Goal: Information Seeking & Learning: Learn about a topic

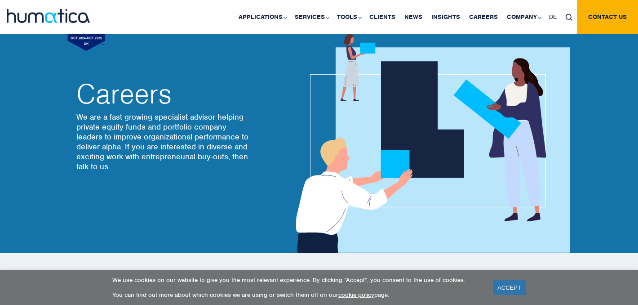
scroll to position [53, 0]
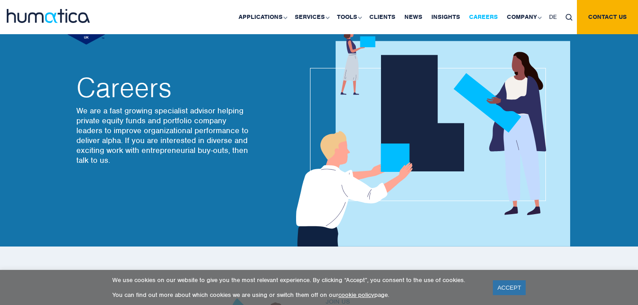
click at [492, 19] on link "Careers" at bounding box center [484, 17] width 38 height 34
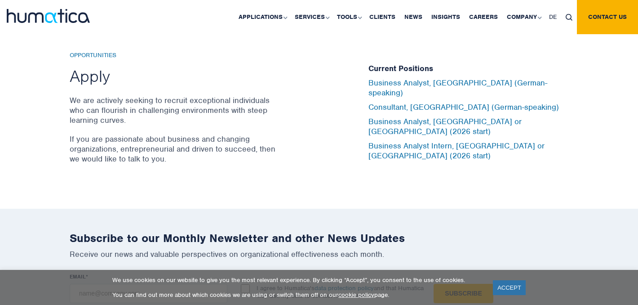
scroll to position [2974, 0]
